Goal: Obtain resource: Download file/media

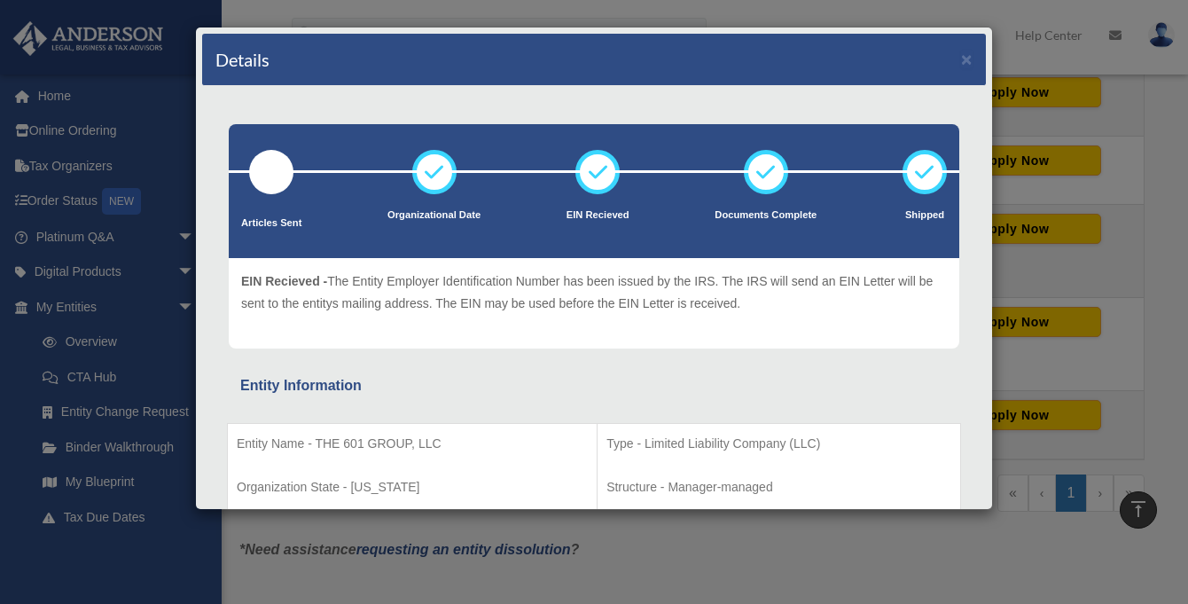
scroll to position [291, 0]
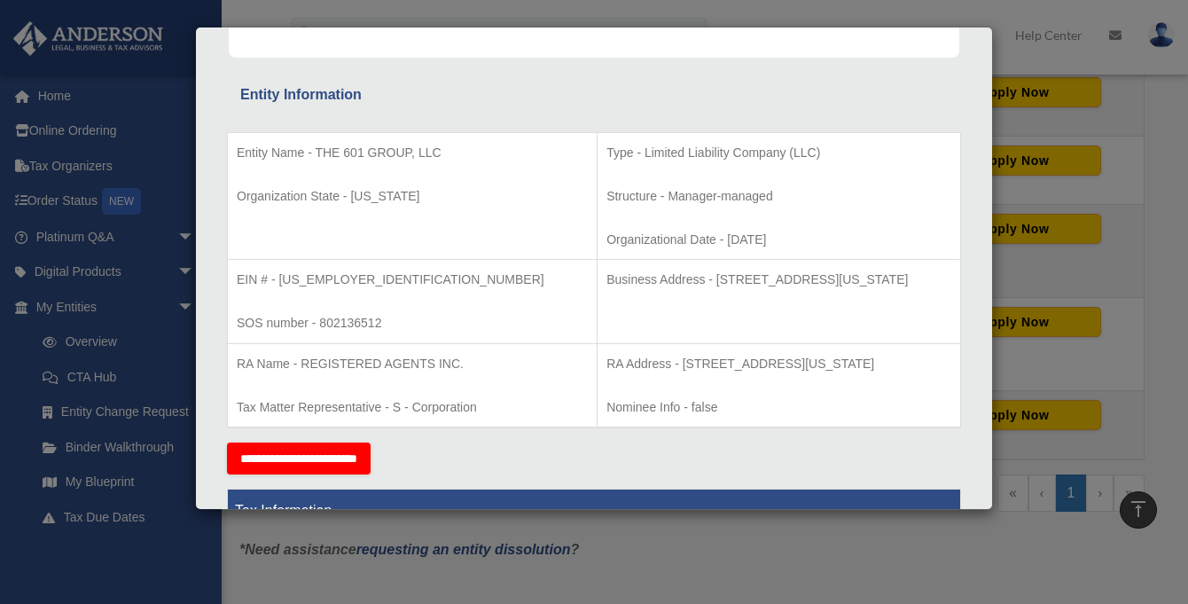
drag, startPoint x: 617, startPoint y: 566, endPoint x: 555, endPoint y: 542, distance: 66.5
click at [616, 566] on div "Details × Articles Sent Organizational Date" at bounding box center [594, 302] width 1188 height 604
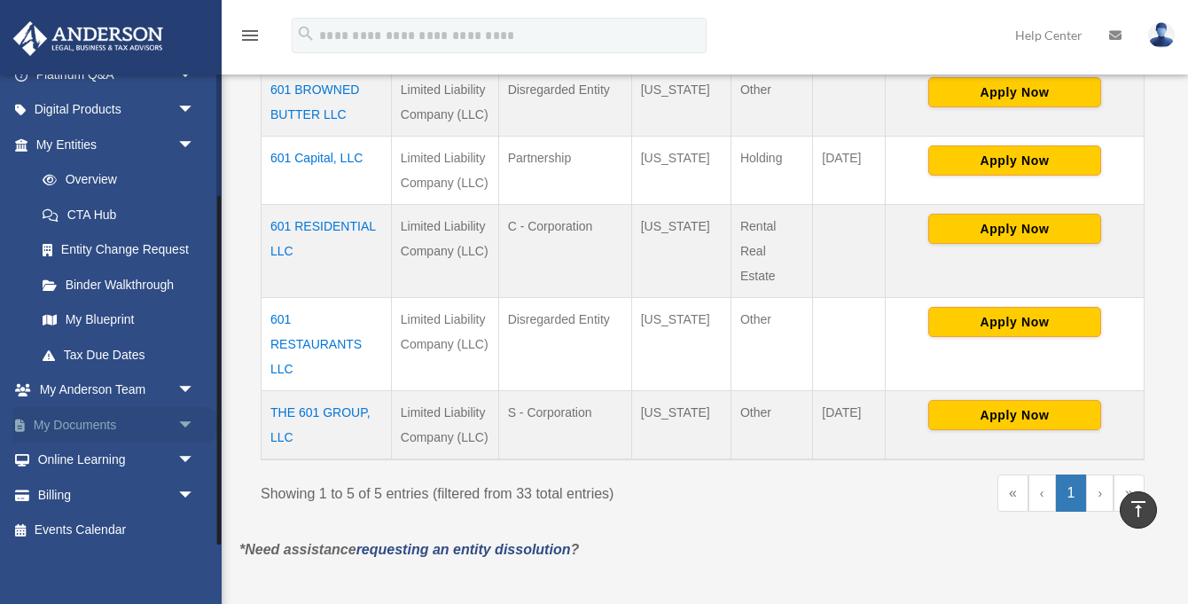
scroll to position [161, 0]
click at [178, 419] on span "arrow_drop_down" at bounding box center [194, 426] width 35 height 36
click at [75, 460] on link "Box" at bounding box center [123, 460] width 197 height 35
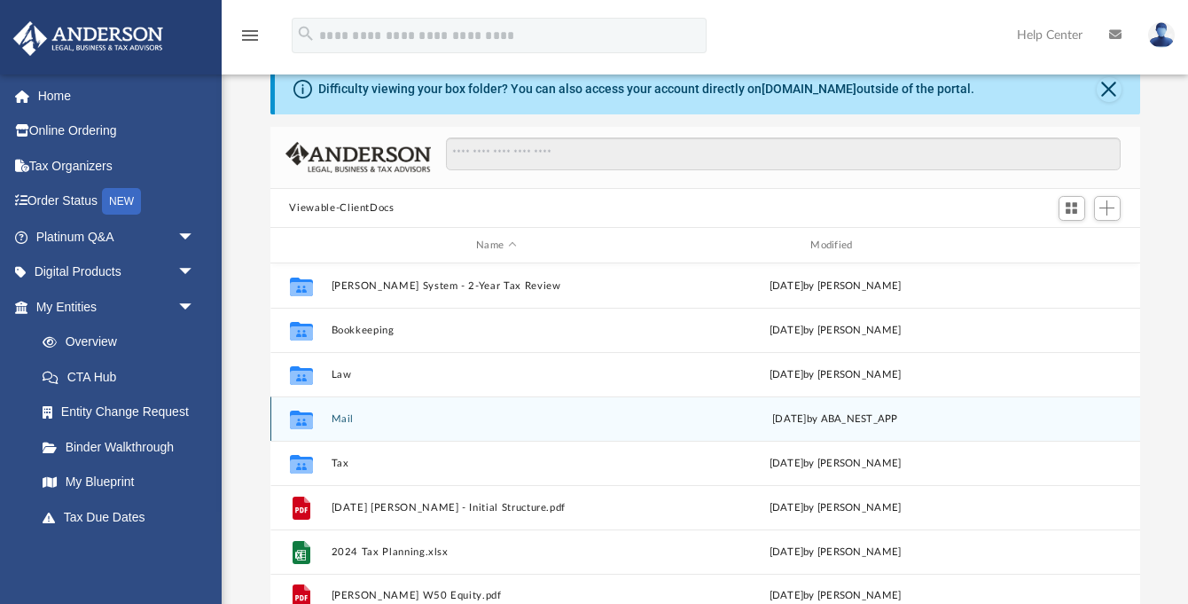
scroll to position [73, 0]
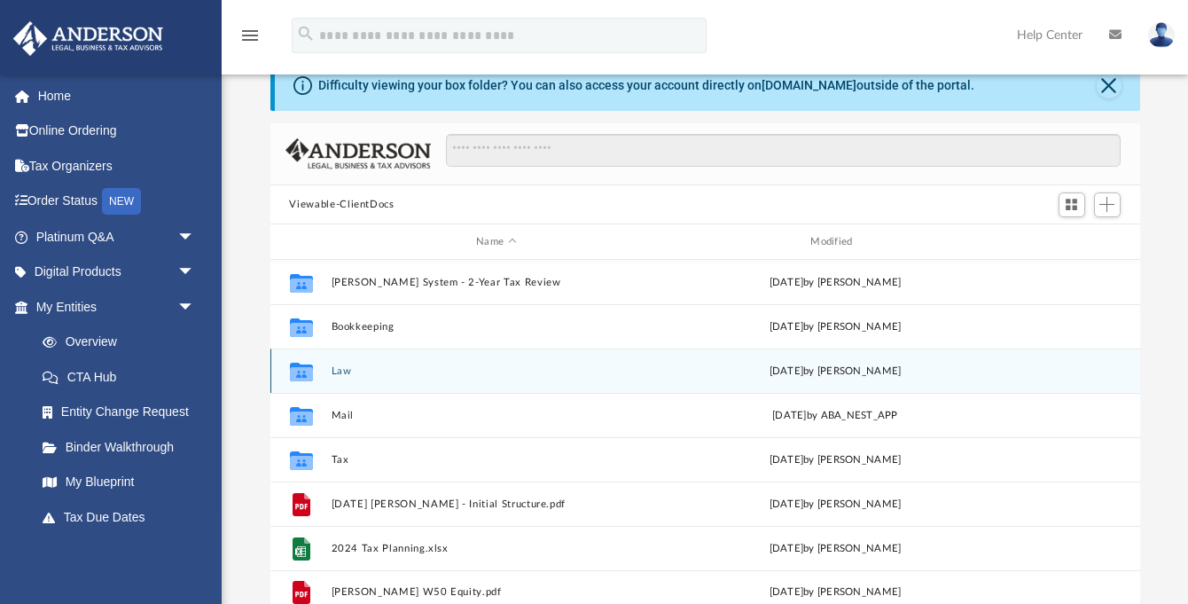
click at [338, 373] on button "Law" at bounding box center [496, 371] width 331 height 12
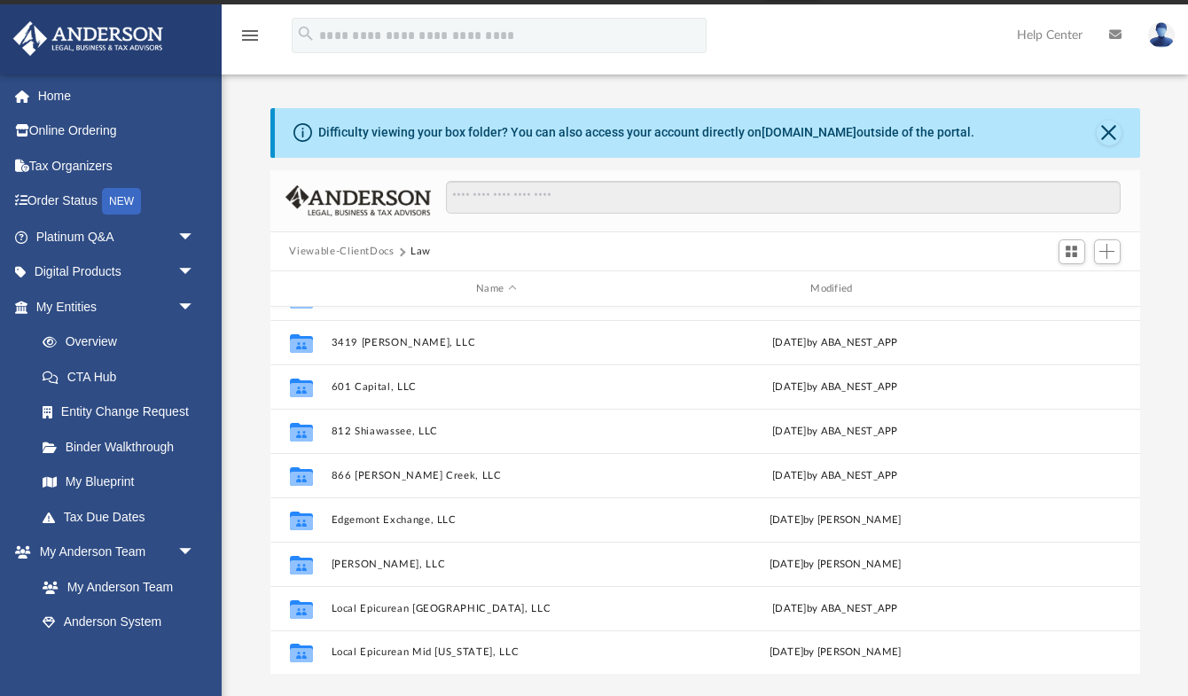
scroll to position [0, 0]
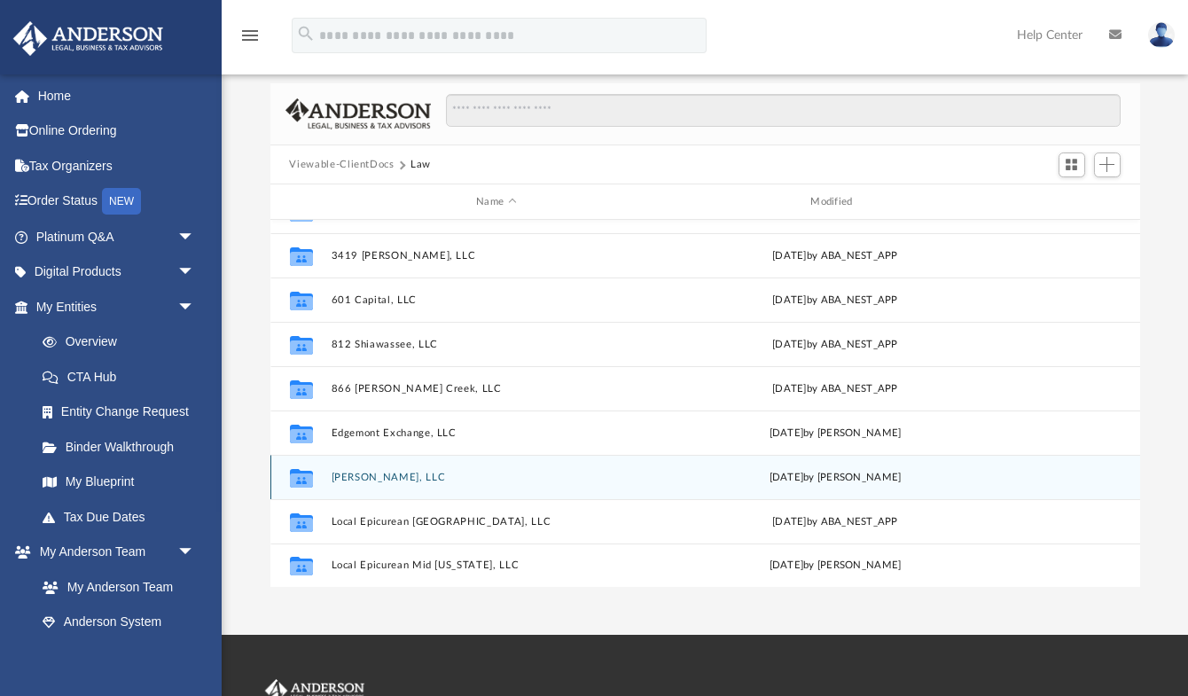
click at [362, 478] on button "[PERSON_NAME], LLC" at bounding box center [496, 478] width 331 height 12
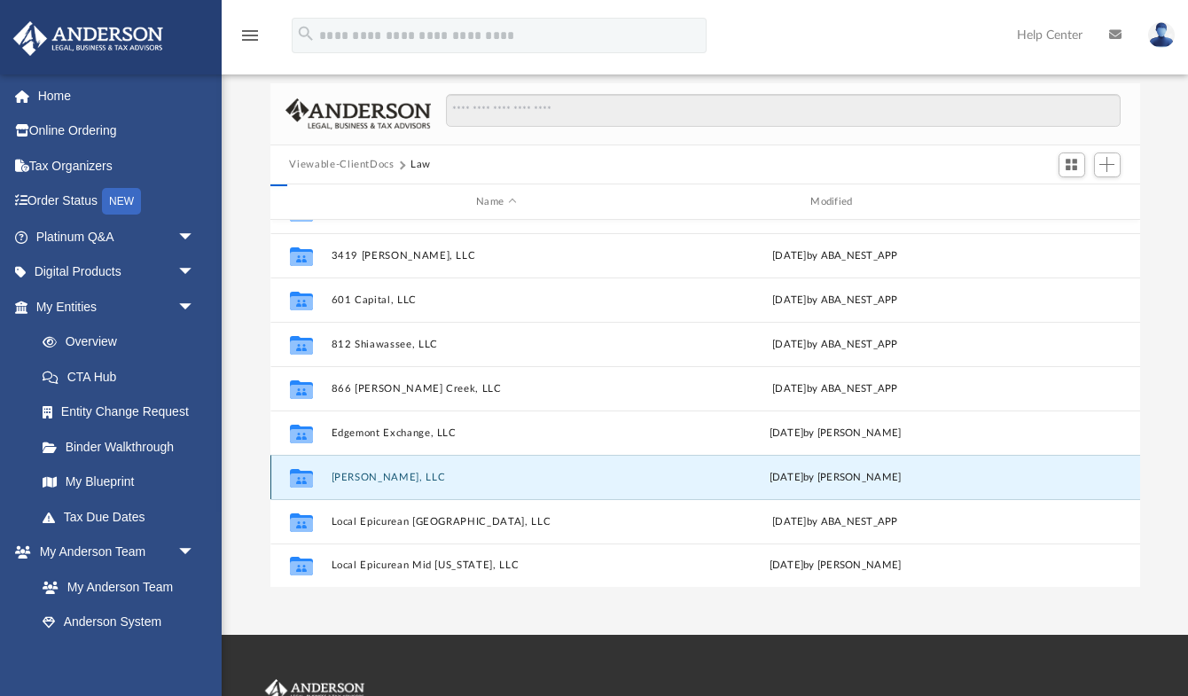
click at [362, 478] on button "[PERSON_NAME], LLC" at bounding box center [496, 478] width 331 height 12
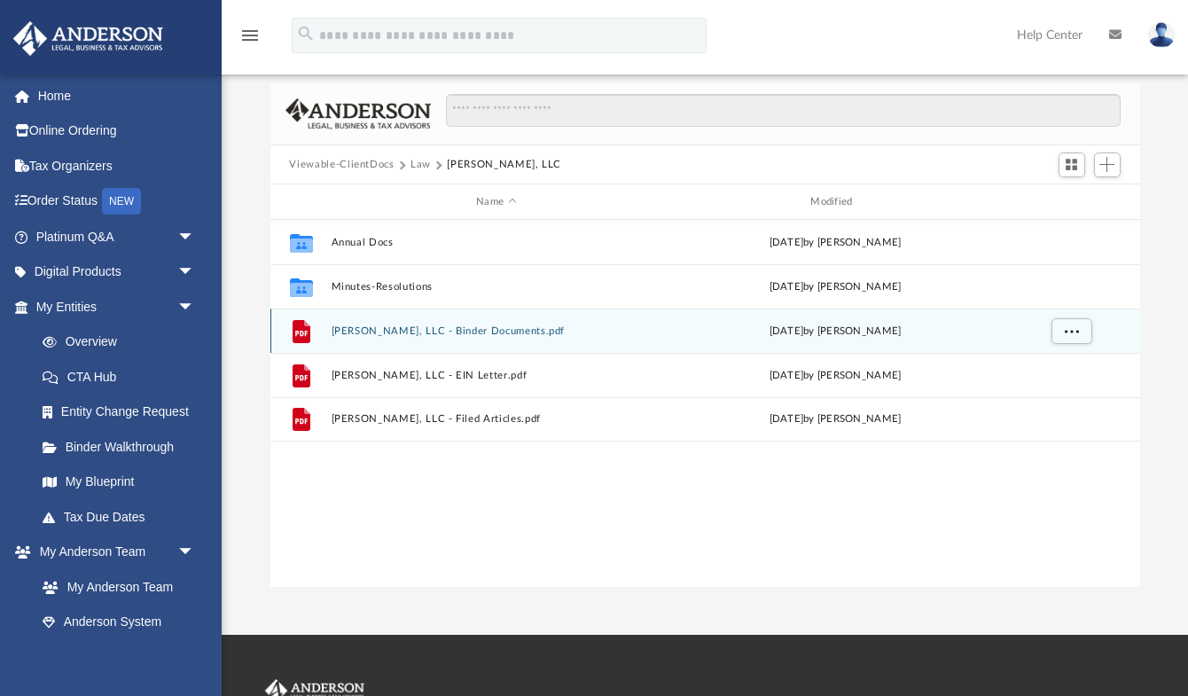
click at [468, 330] on button "[PERSON_NAME], LLC - Binder Documents.pdf" at bounding box center [496, 331] width 331 height 12
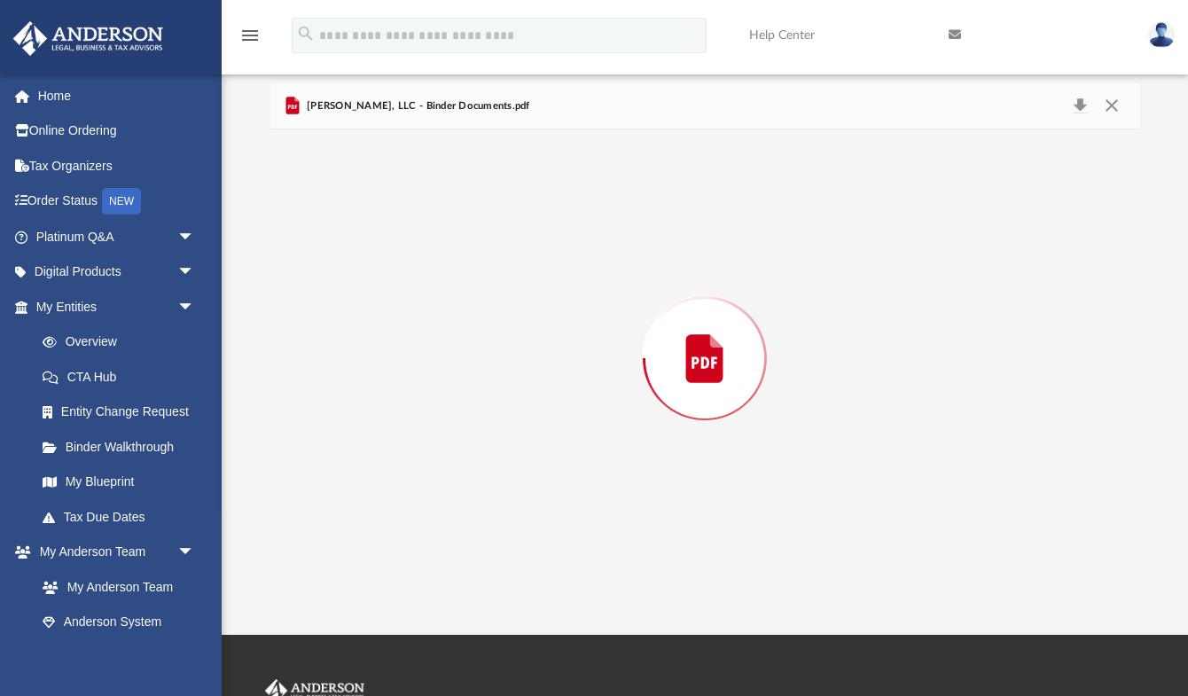
click at [468, 330] on div "Preview" at bounding box center [705, 357] width 870 height 457
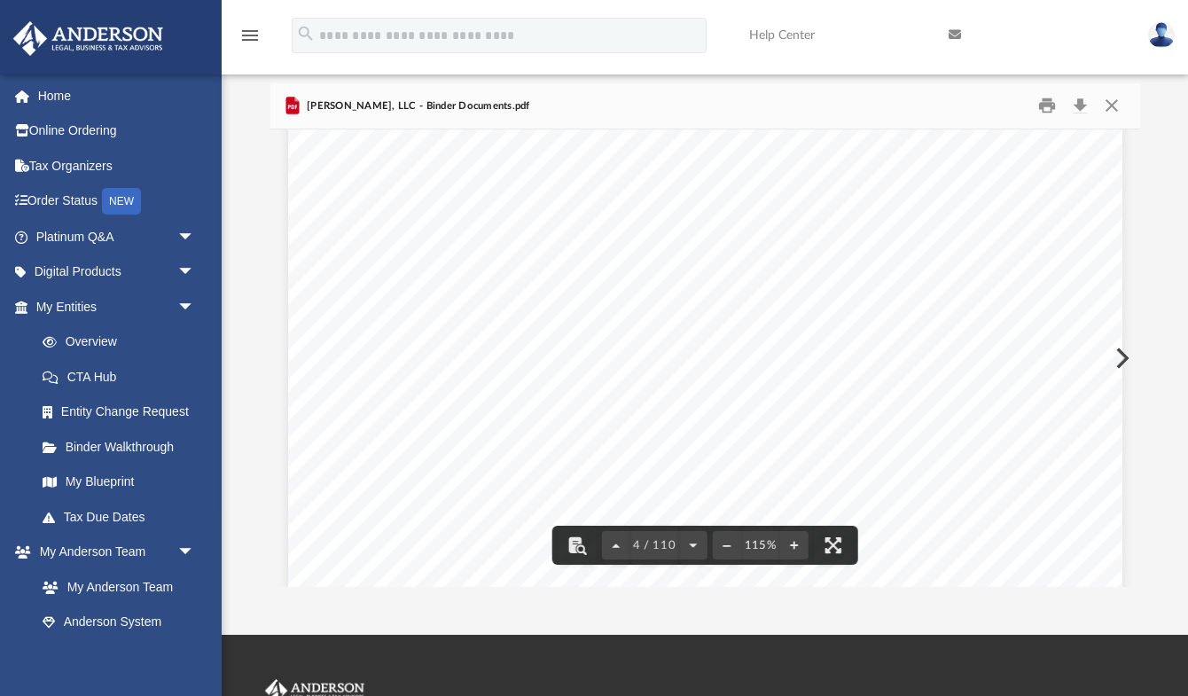
scroll to position [3407, 0]
drag, startPoint x: 1136, startPoint y: 158, endPoint x: 1018, endPoint y: 441, distance: 306.4
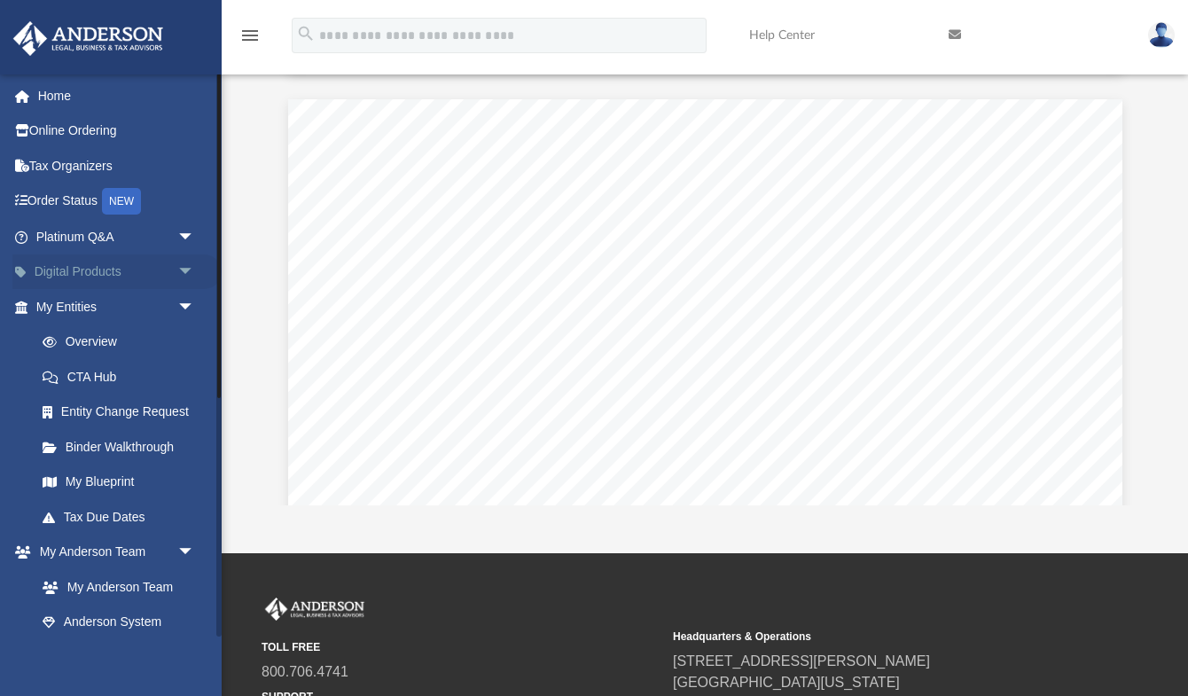
scroll to position [0, 0]
click at [184, 266] on span "arrow_drop_down" at bounding box center [194, 272] width 35 height 36
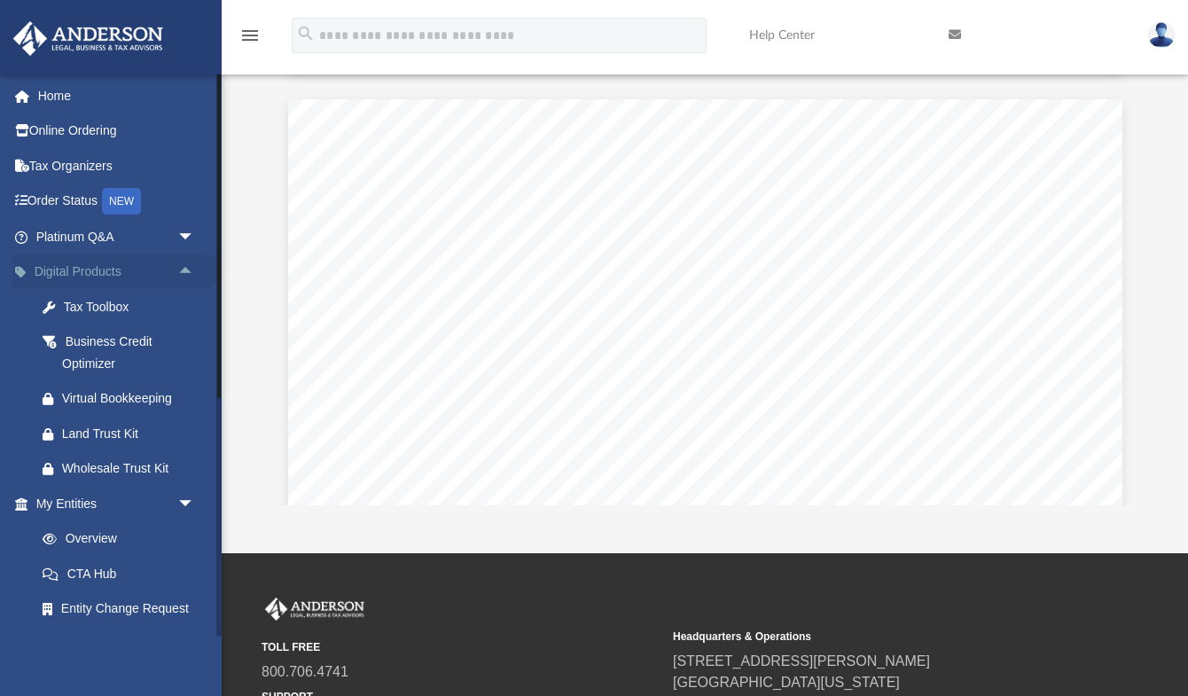
click at [184, 266] on span "arrow_drop_up" at bounding box center [194, 272] width 35 height 36
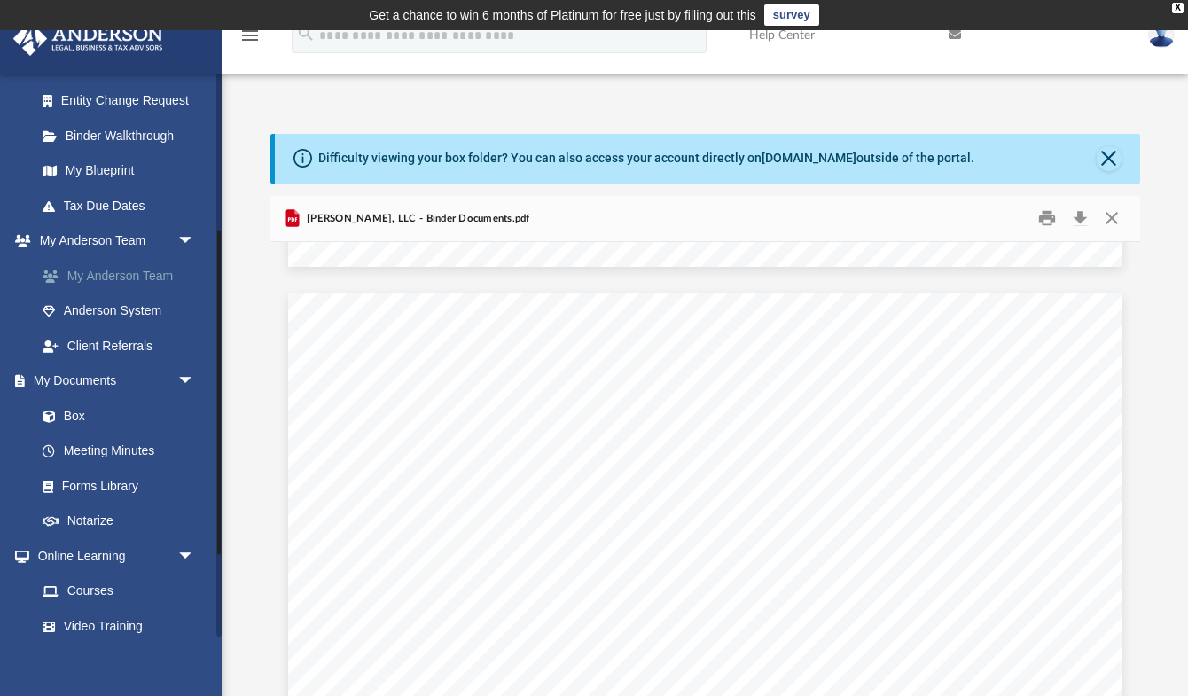
scroll to position [329, 0]
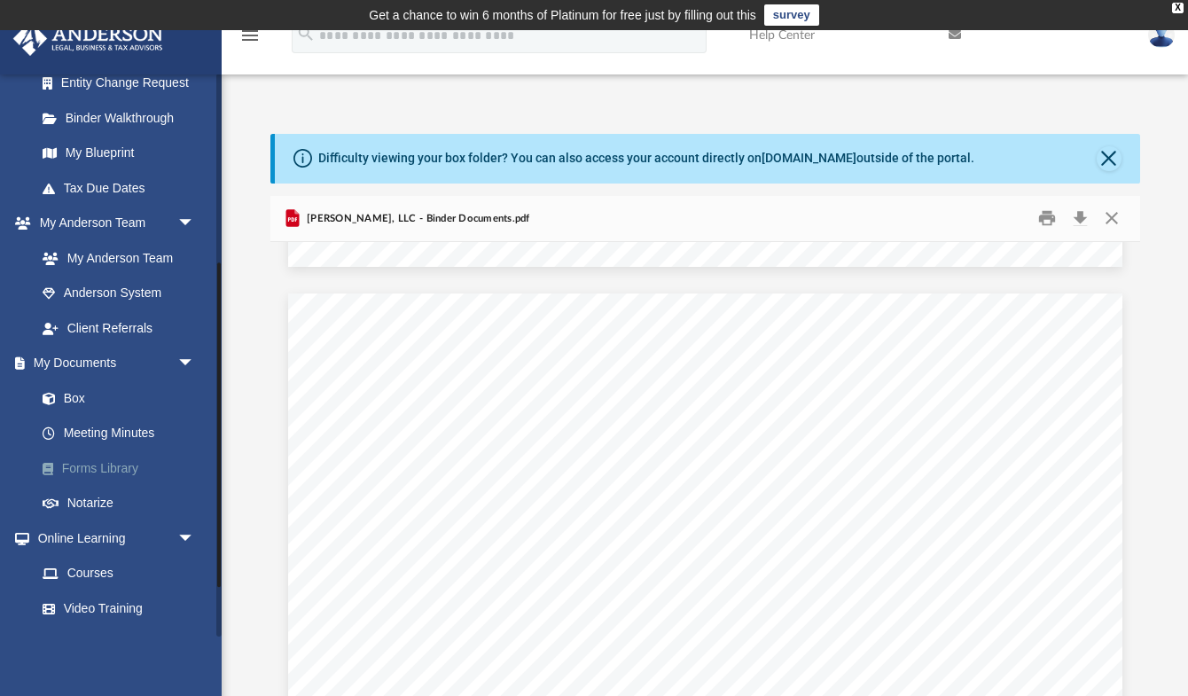
click at [107, 469] on link "Forms Library" at bounding box center [123, 467] width 197 height 35
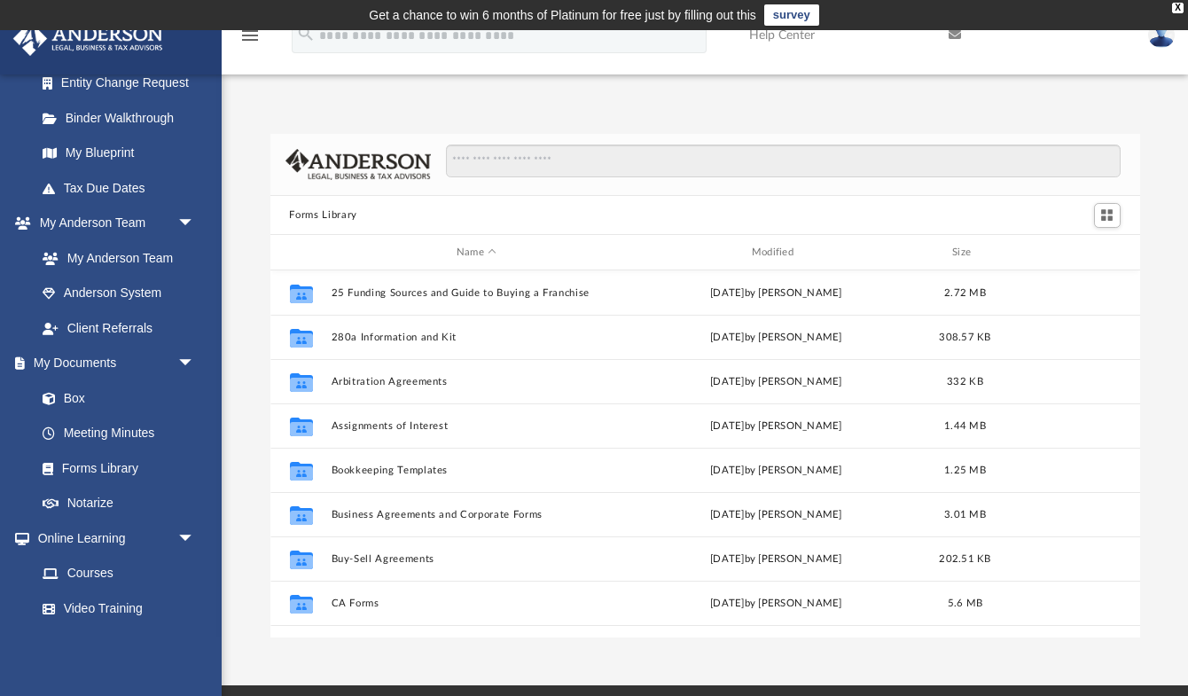
scroll to position [1, 1]
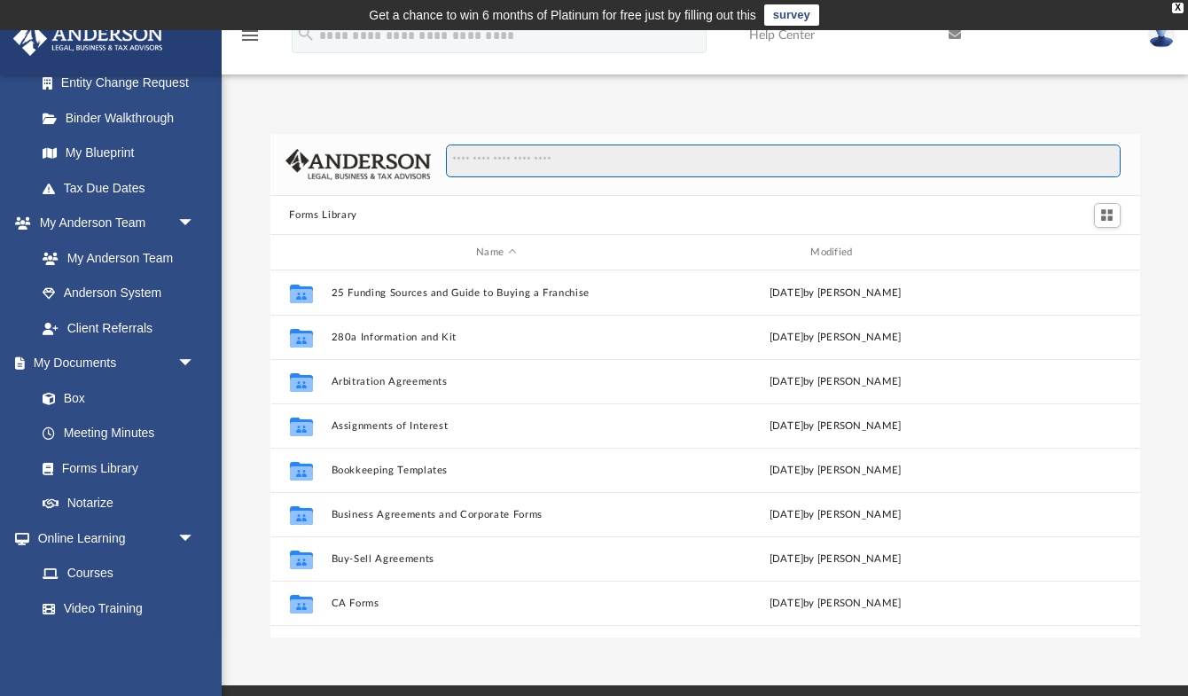
click at [519, 166] on input "Search files and folders" at bounding box center [783, 161] width 674 height 34
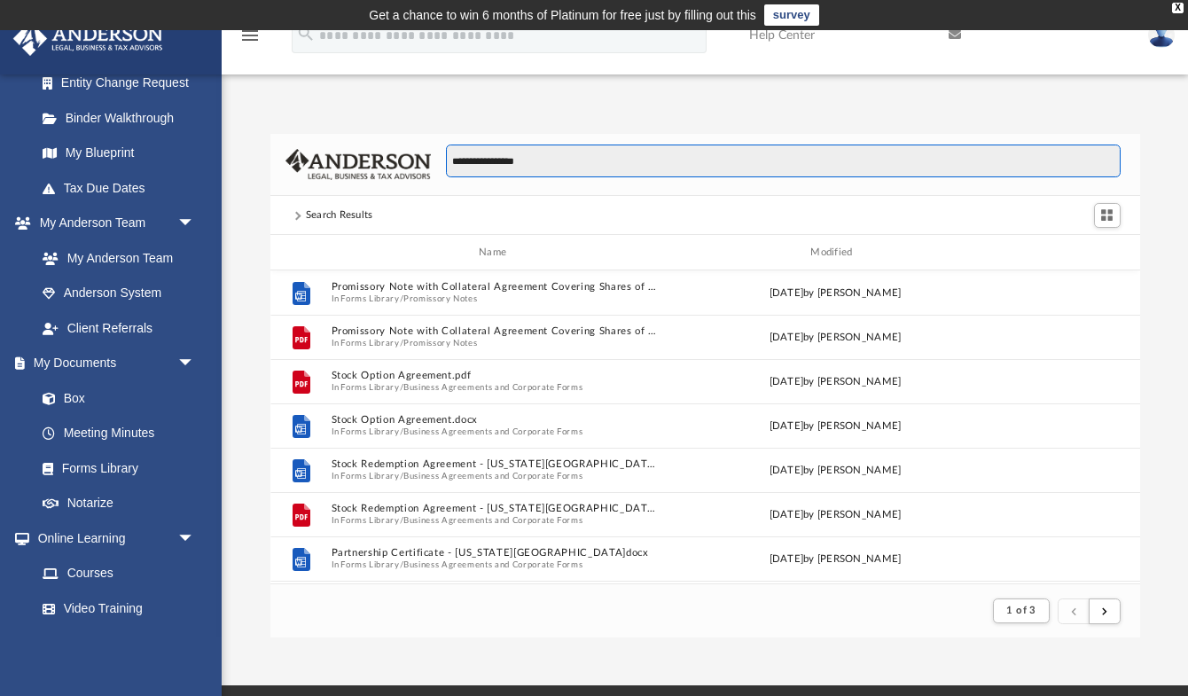
scroll to position [0, 0]
type input "**********"
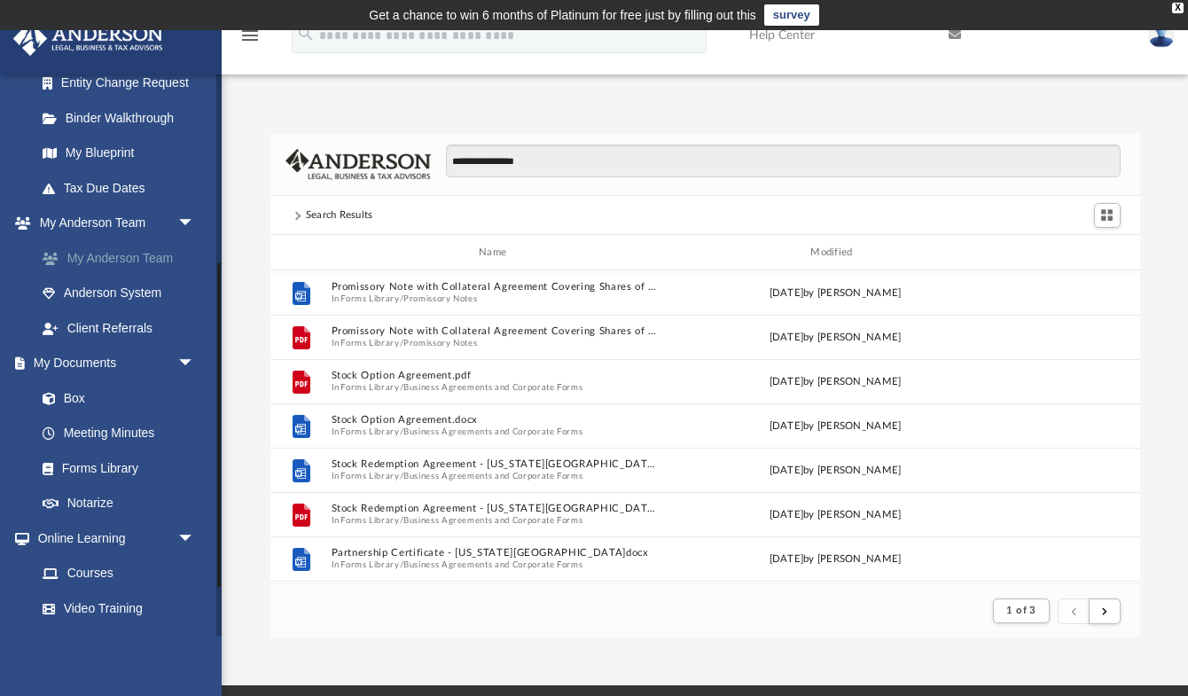
click at [119, 254] on link "My Anderson Team" at bounding box center [123, 257] width 197 height 35
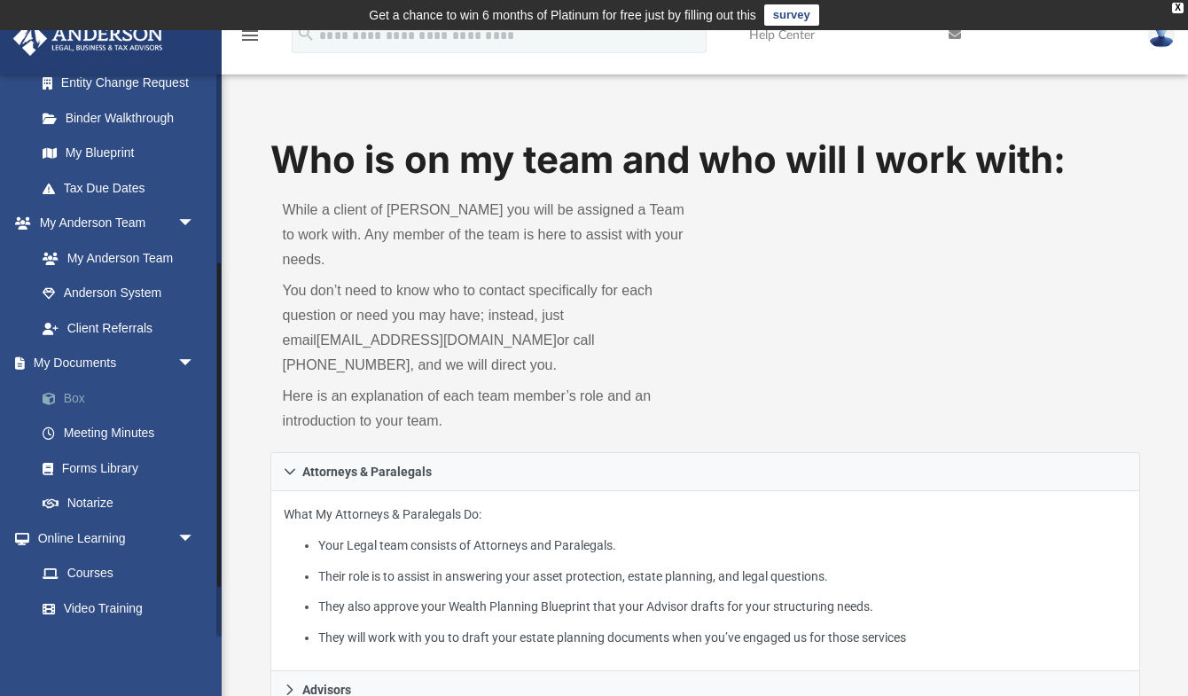
click at [82, 380] on link "Box" at bounding box center [123, 397] width 197 height 35
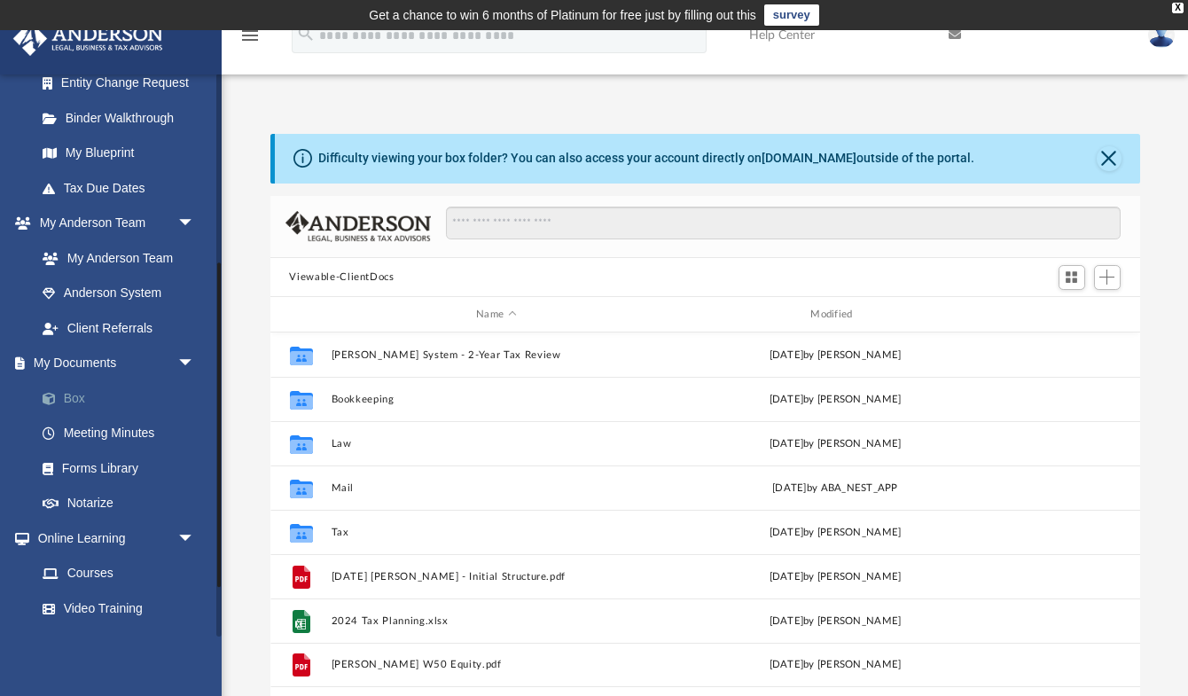
scroll to position [403, 870]
click at [79, 391] on link "Box" at bounding box center [123, 397] width 197 height 35
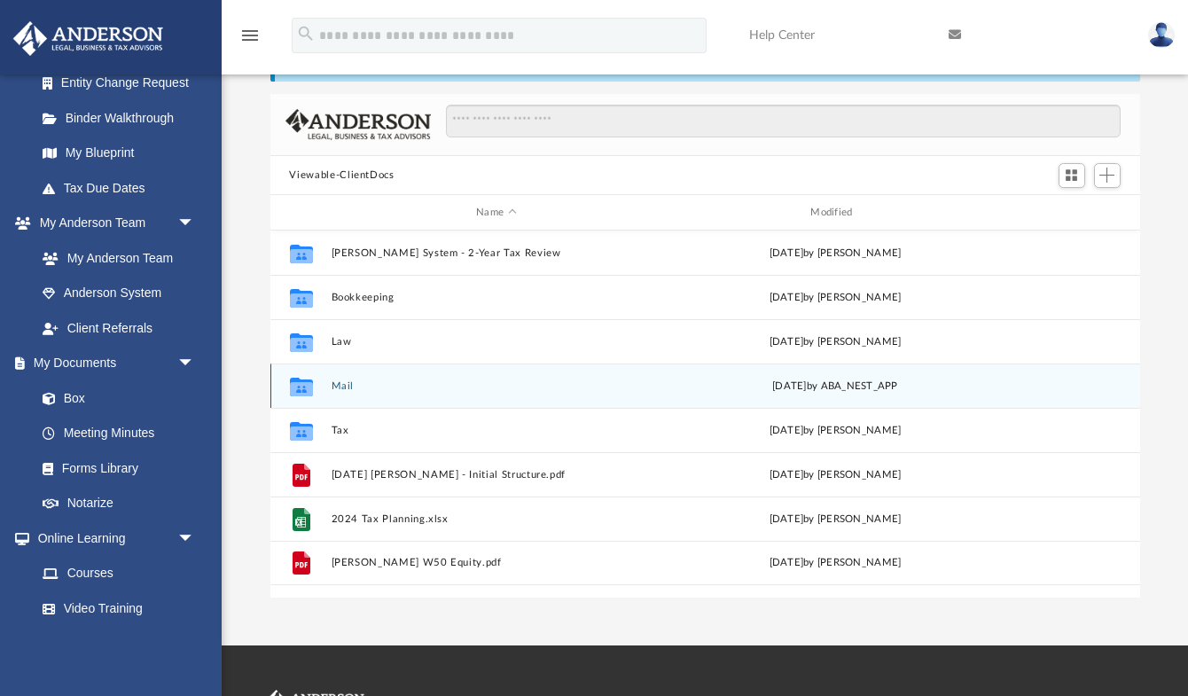
scroll to position [105, 0]
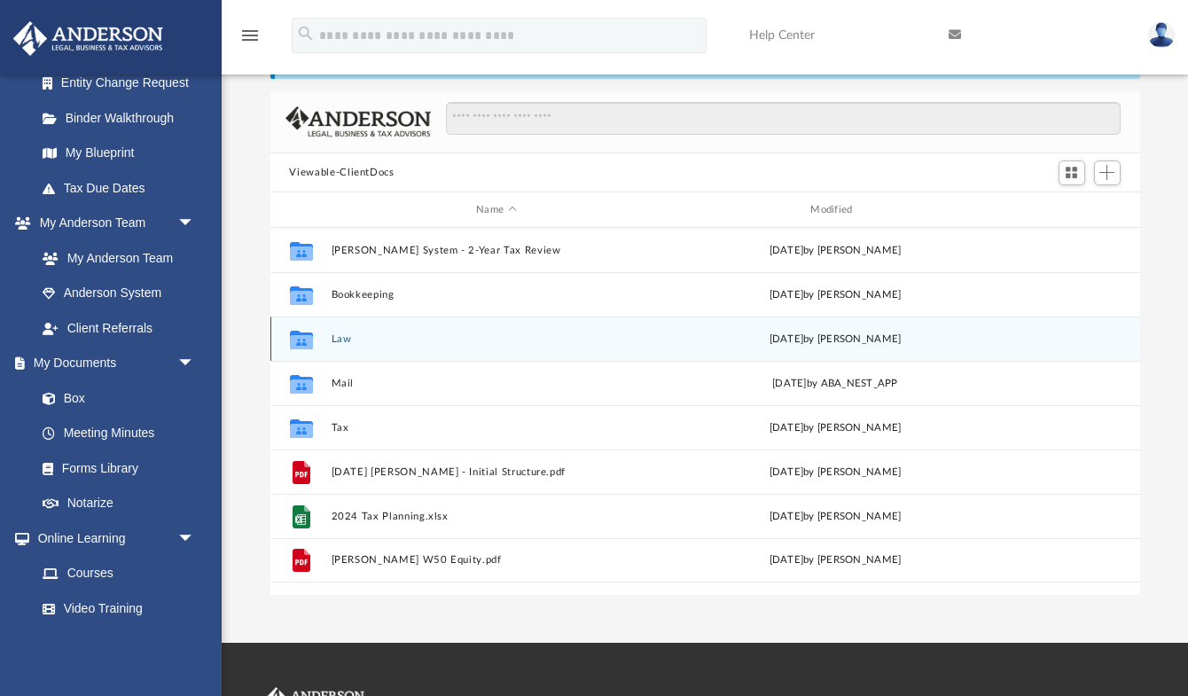
click at [337, 344] on button "Law" at bounding box center [496, 339] width 331 height 12
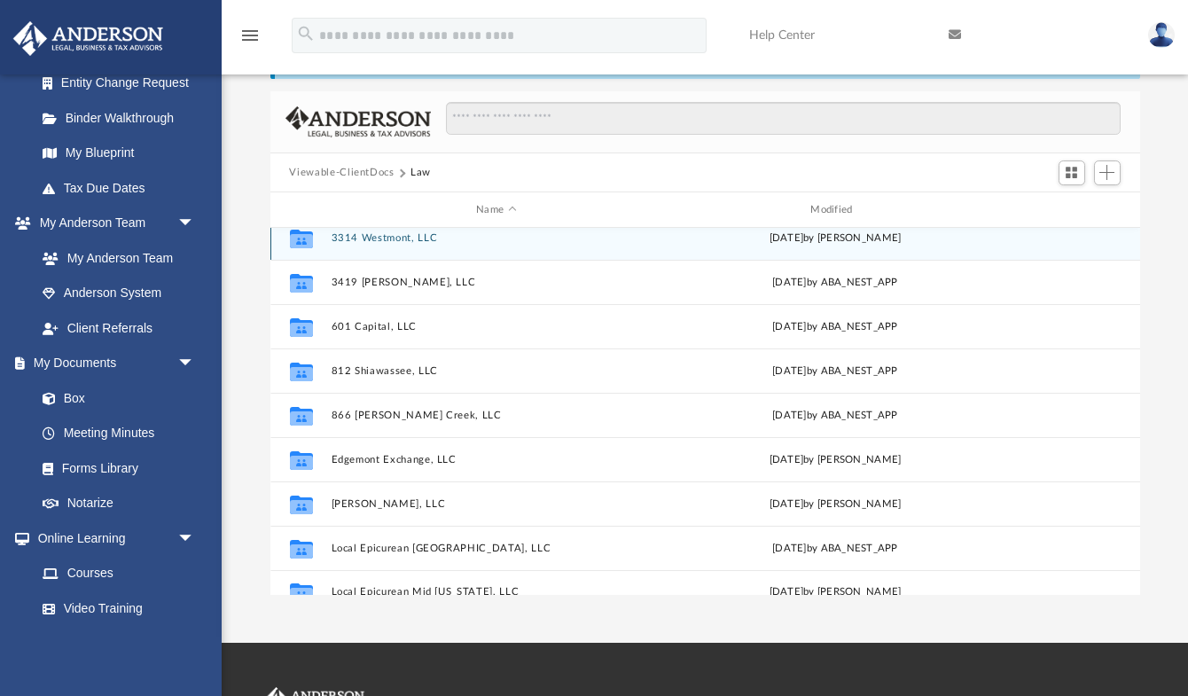
scroll to position [326, 0]
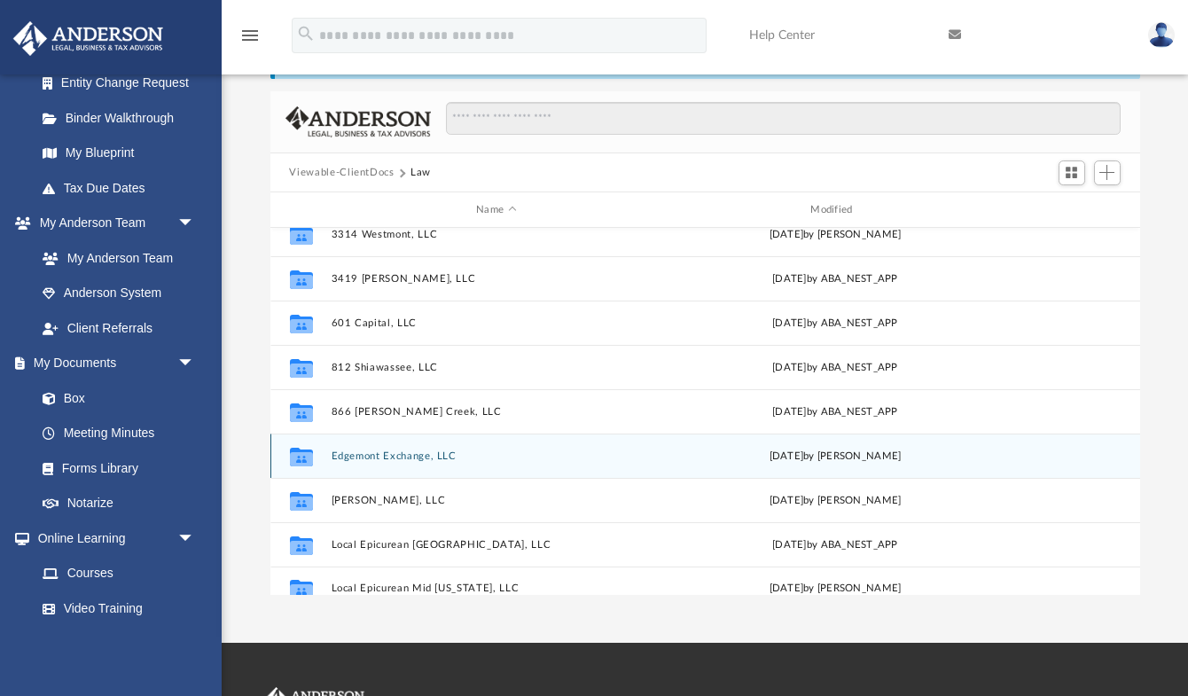
click at [399, 460] on button "Edgemont Exchange, LLC" at bounding box center [496, 456] width 331 height 12
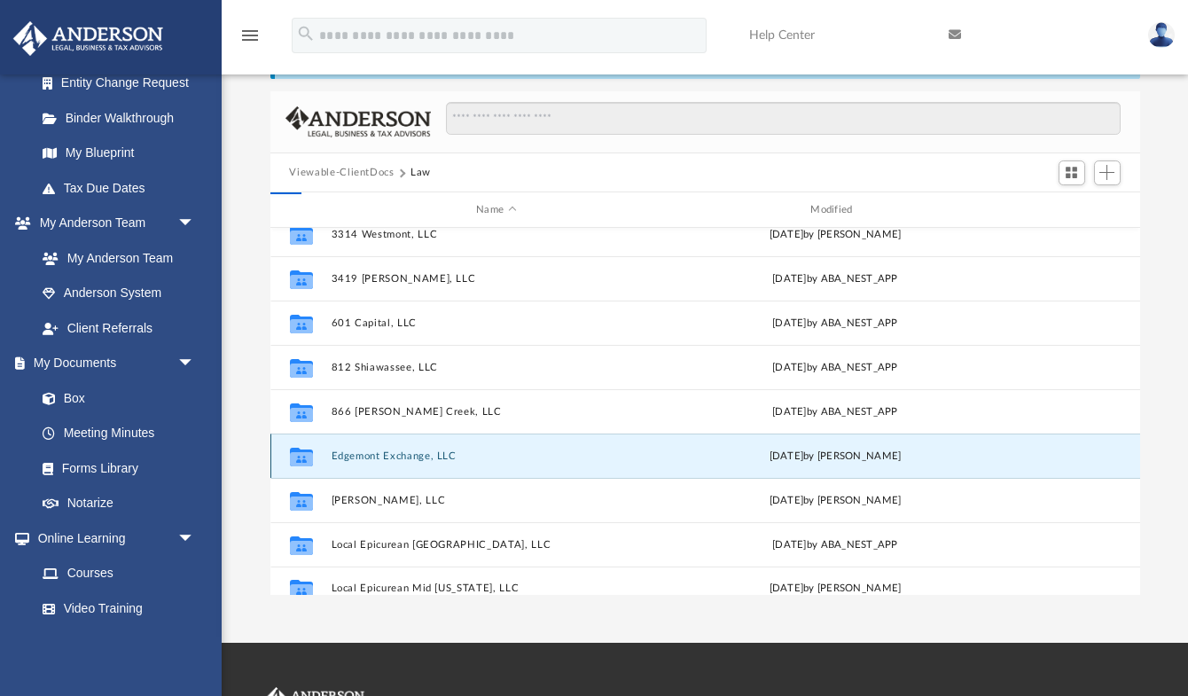
scroll to position [0, 0]
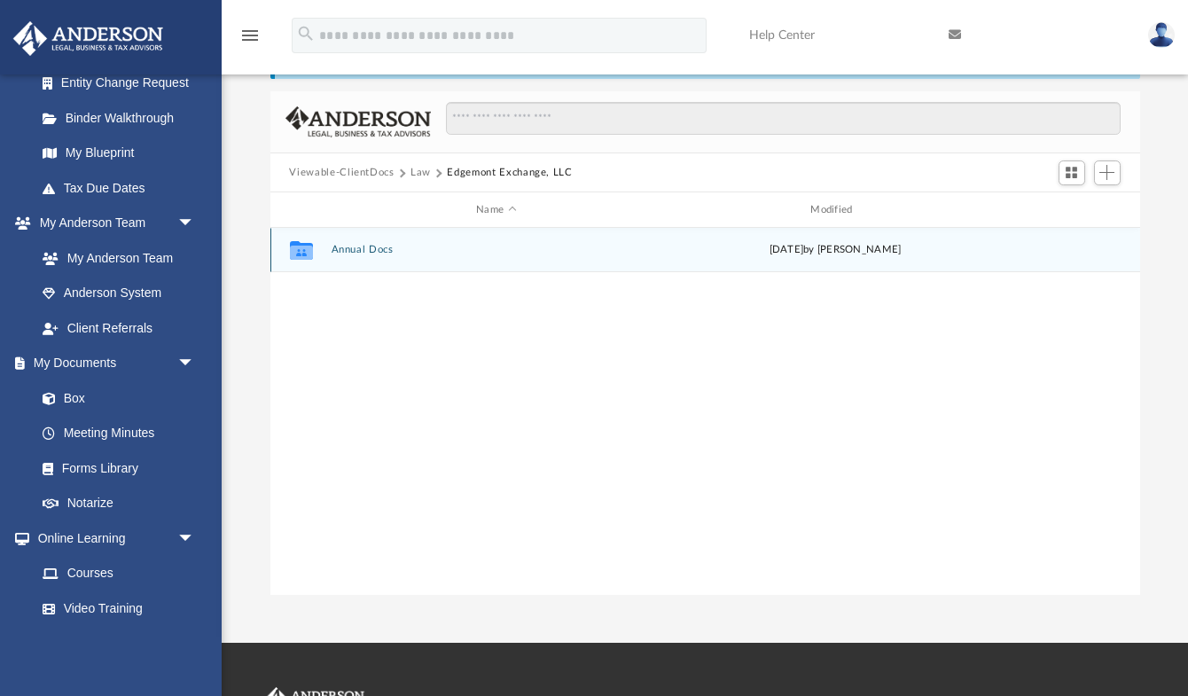
click at [358, 254] on button "Annual Docs" at bounding box center [496, 251] width 331 height 12
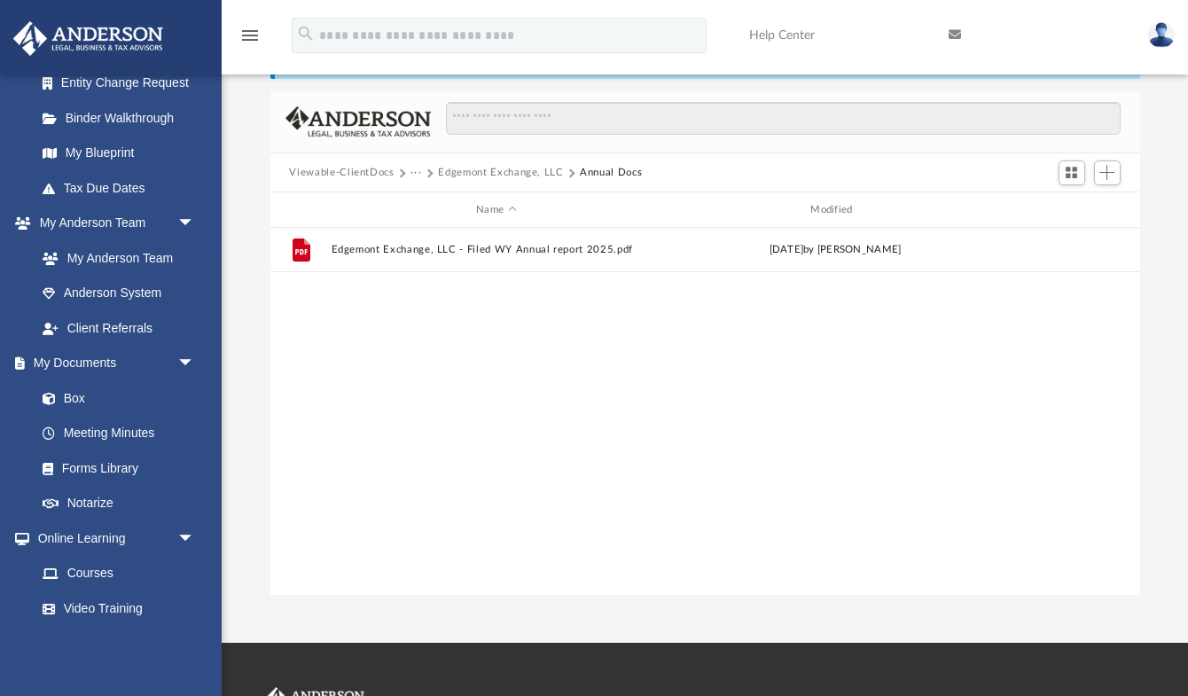
click at [360, 172] on button "Viewable-ClientDocs" at bounding box center [341, 173] width 105 height 16
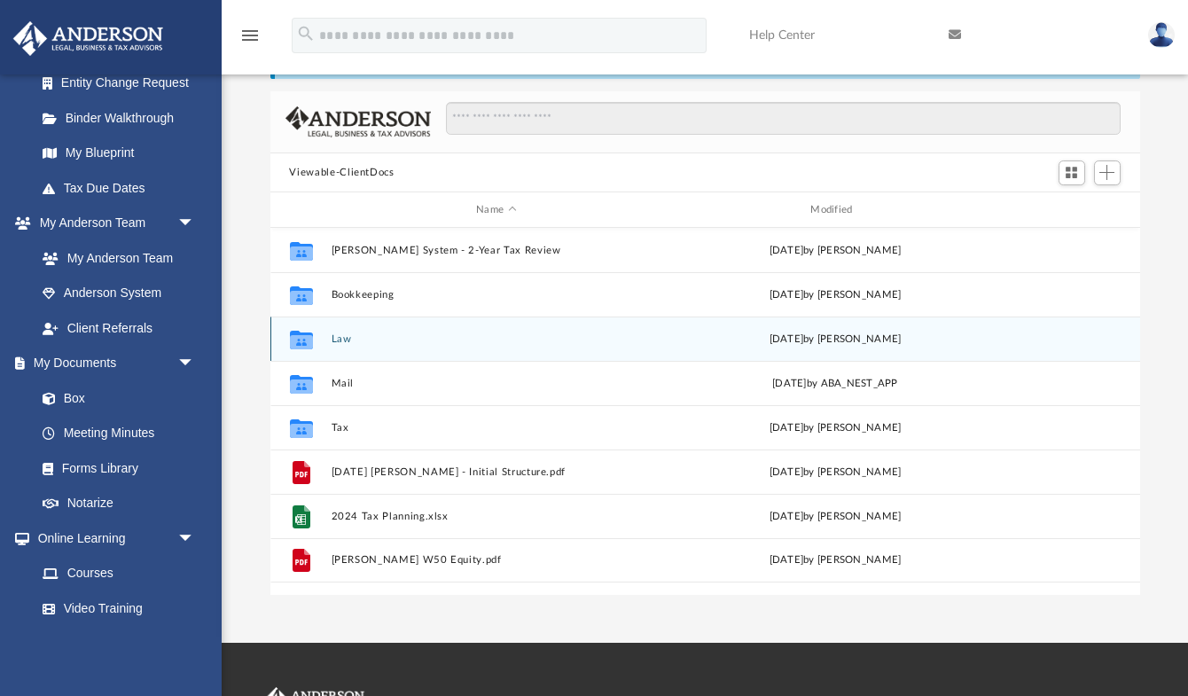
click at [340, 333] on button "Law" at bounding box center [496, 339] width 331 height 12
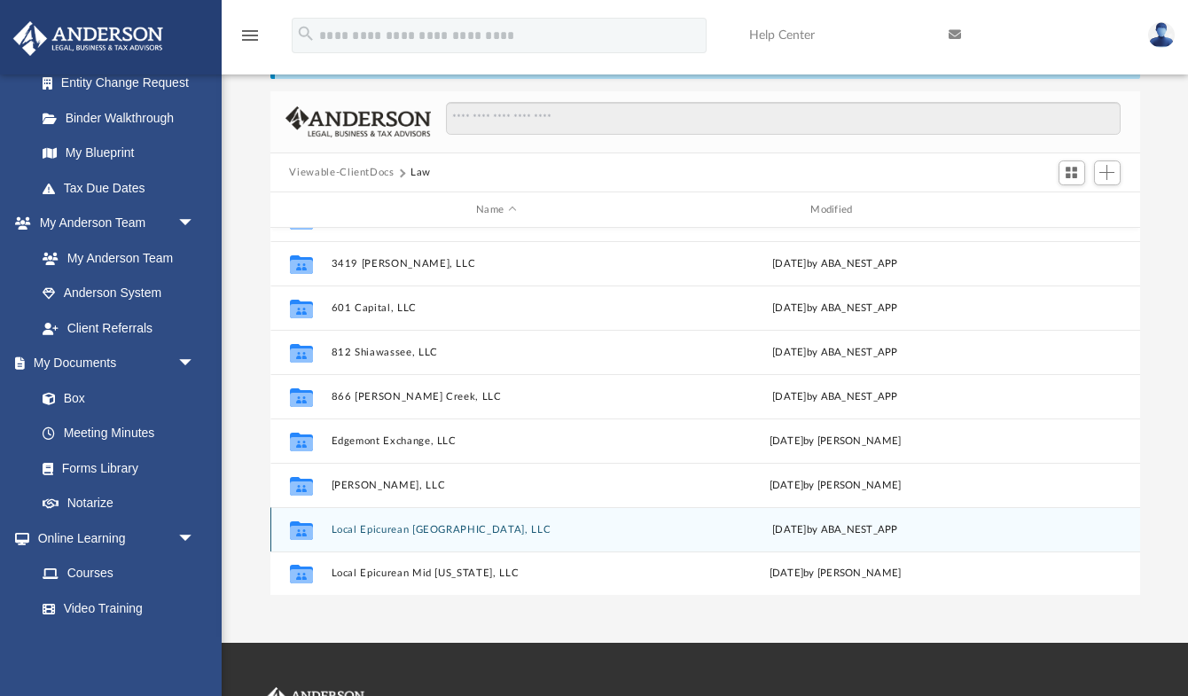
scroll to position [341, 0]
click at [436, 527] on button "Local Epicurean [GEOGRAPHIC_DATA], LLC" at bounding box center [496, 530] width 331 height 12
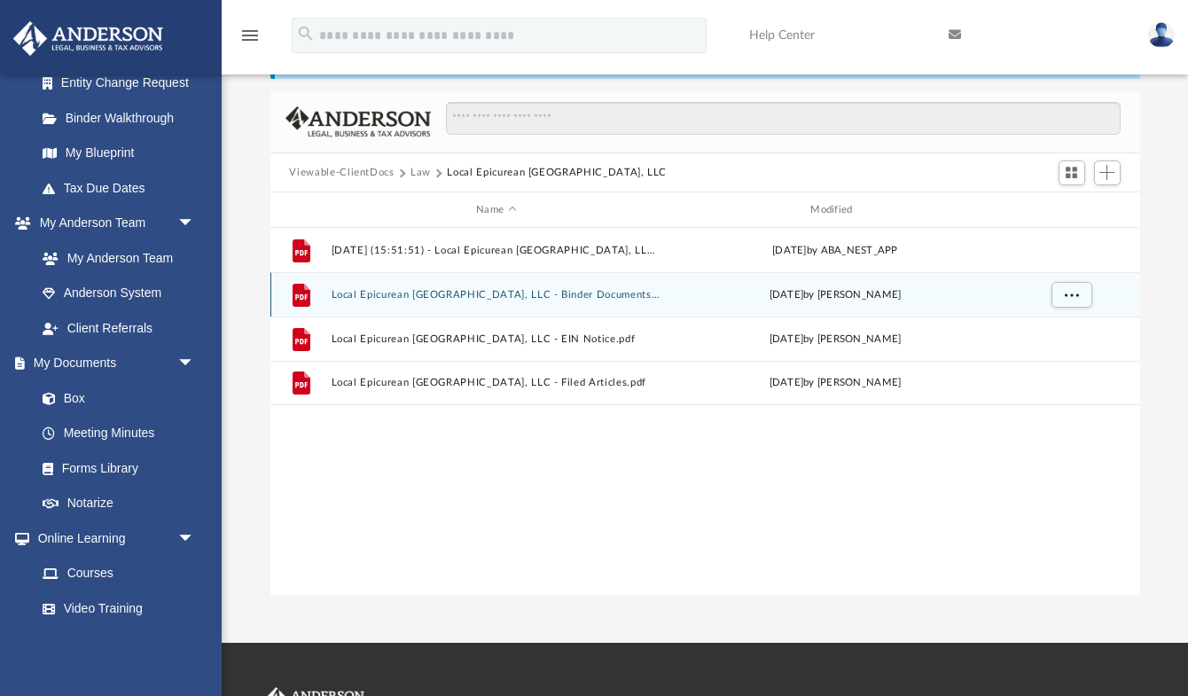
scroll to position [104, 0]
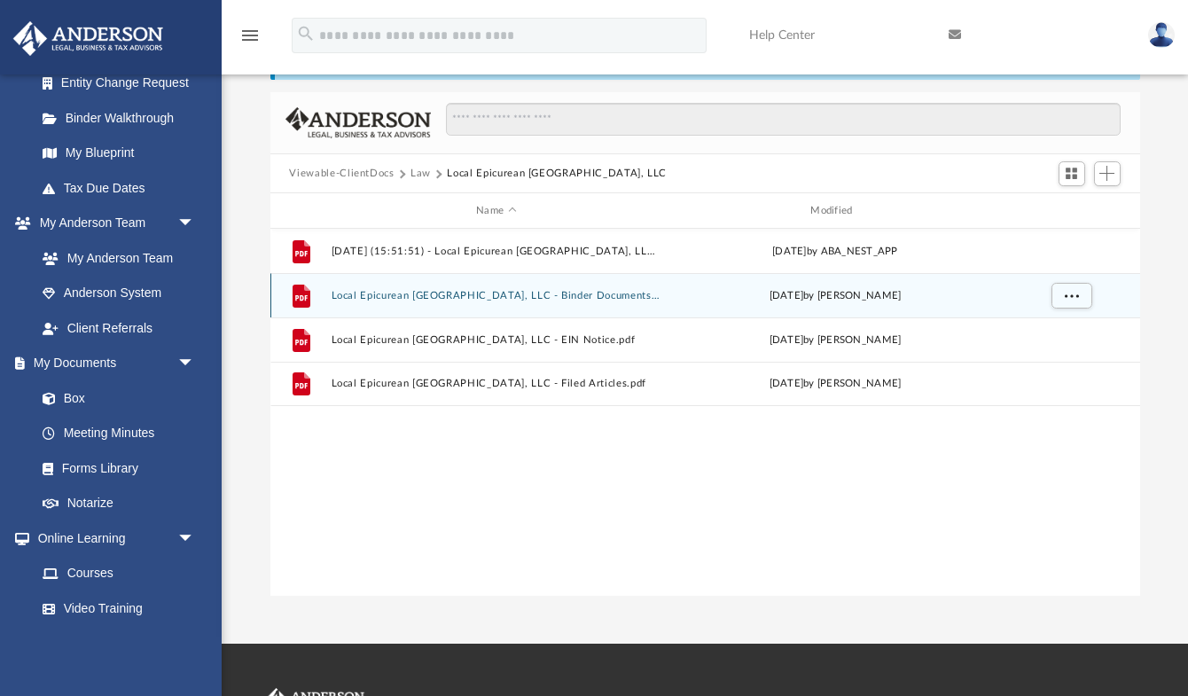
click at [531, 297] on button "Local Epicurean [GEOGRAPHIC_DATA], LLC - Binder Documents.pdf" at bounding box center [496, 296] width 331 height 12
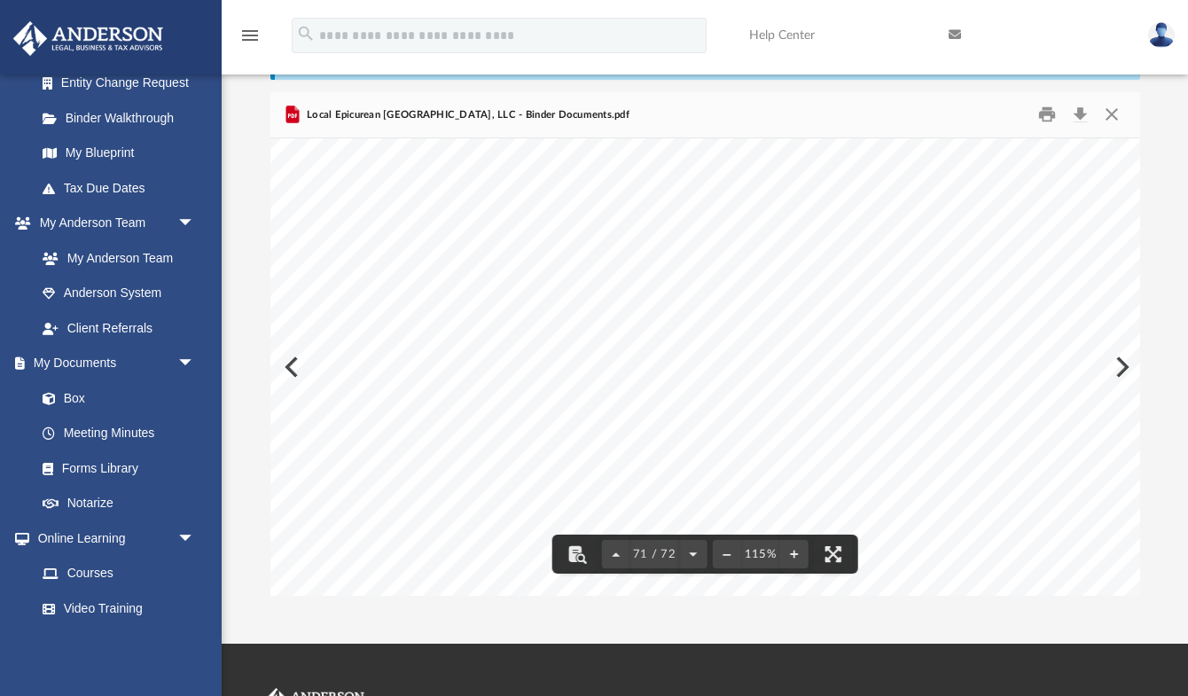
scroll to position [77699, 0]
click at [753, 170] on span "Local Epicurean [GEOGRAPHIC_DATA], LLC" at bounding box center [878, 168] width 660 height 33
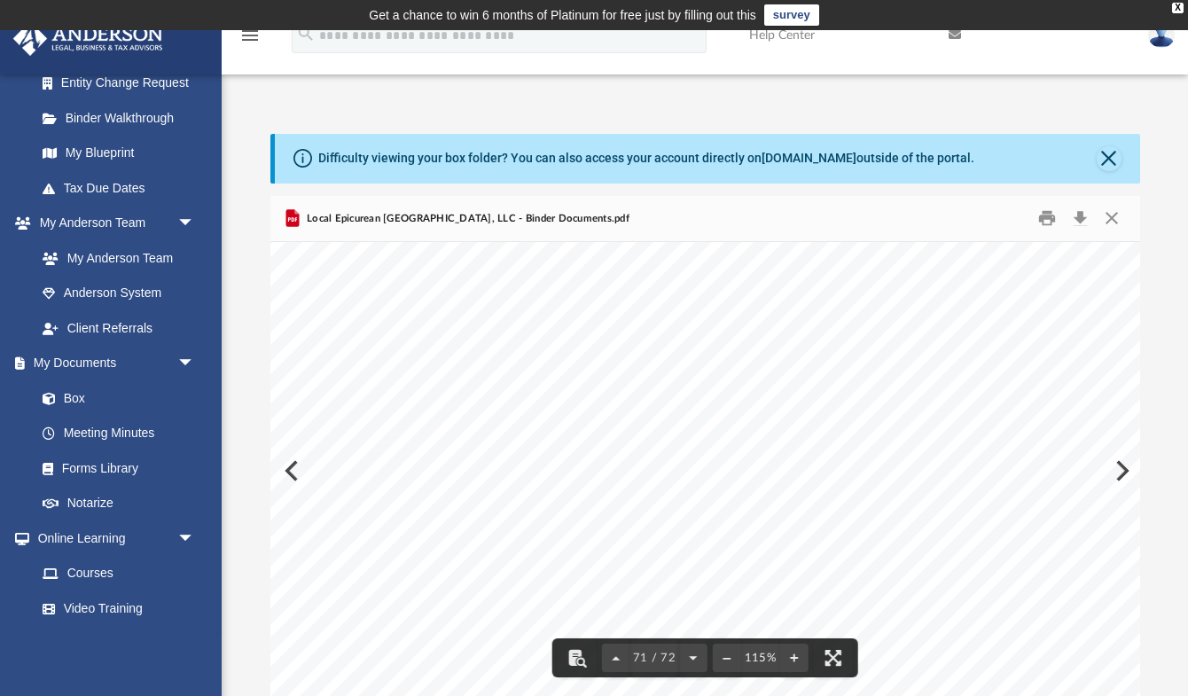
scroll to position [77760, 78]
click at [643, 306] on span "THE 601 GROUP, LLC" at bounding box center [610, 313] width 224 height 22
click at [623, 313] on span "THE 601 GROUP, LLC" at bounding box center [610, 313] width 224 height 22
